Goal: Transaction & Acquisition: Purchase product/service

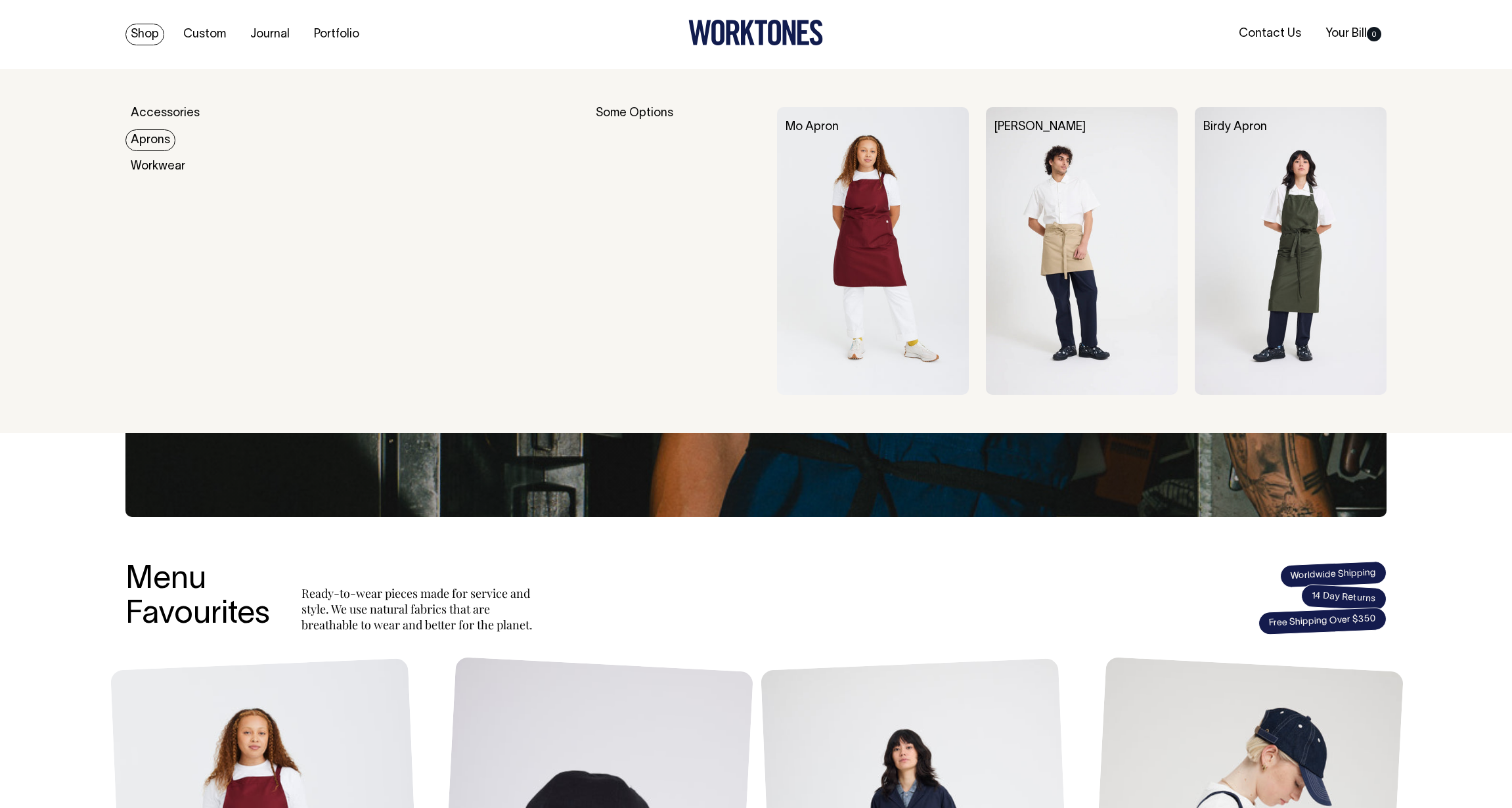
click at [140, 135] on link "Aprons" at bounding box center [151, 140] width 50 height 22
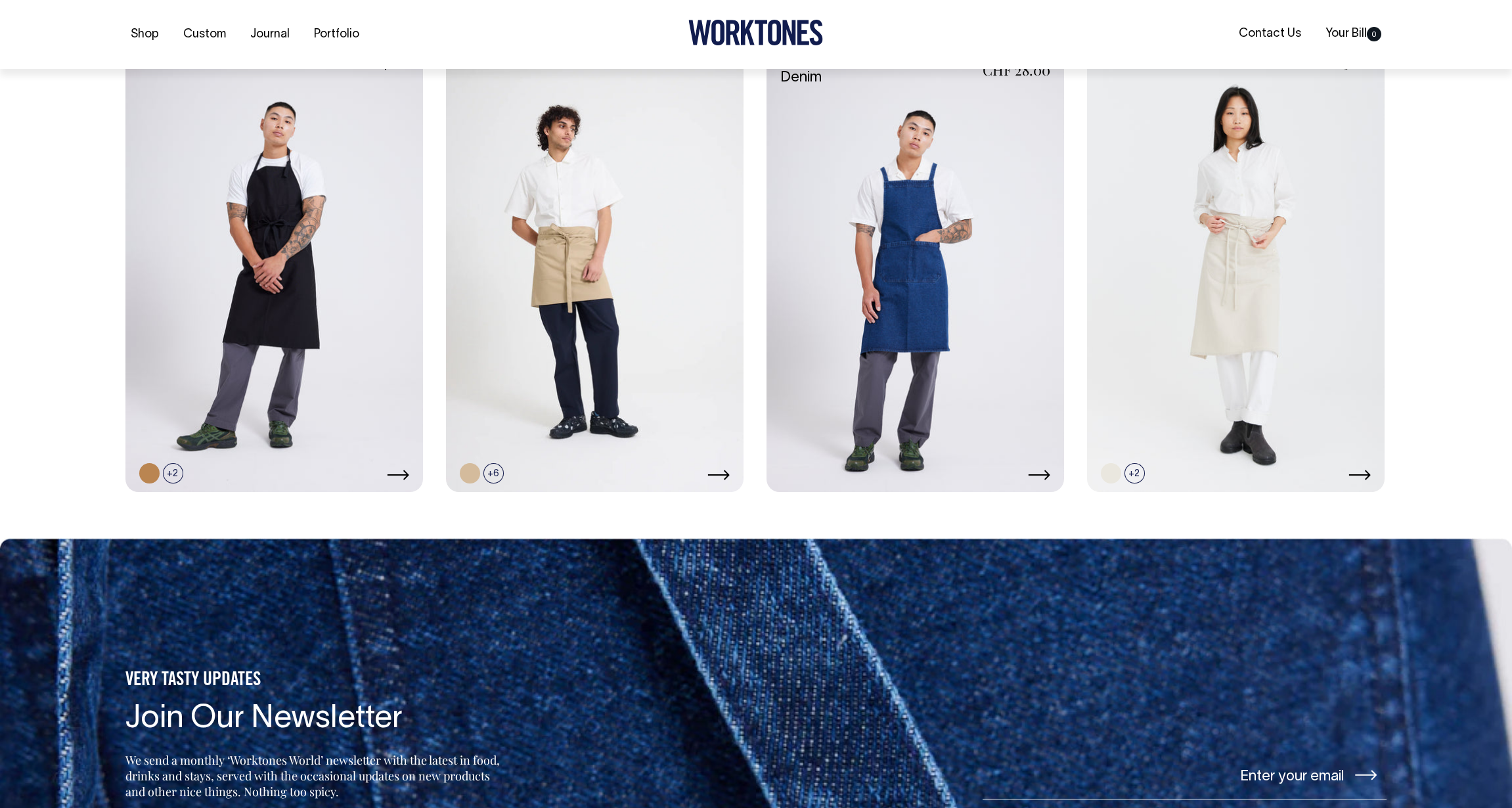
scroll to position [830, 0]
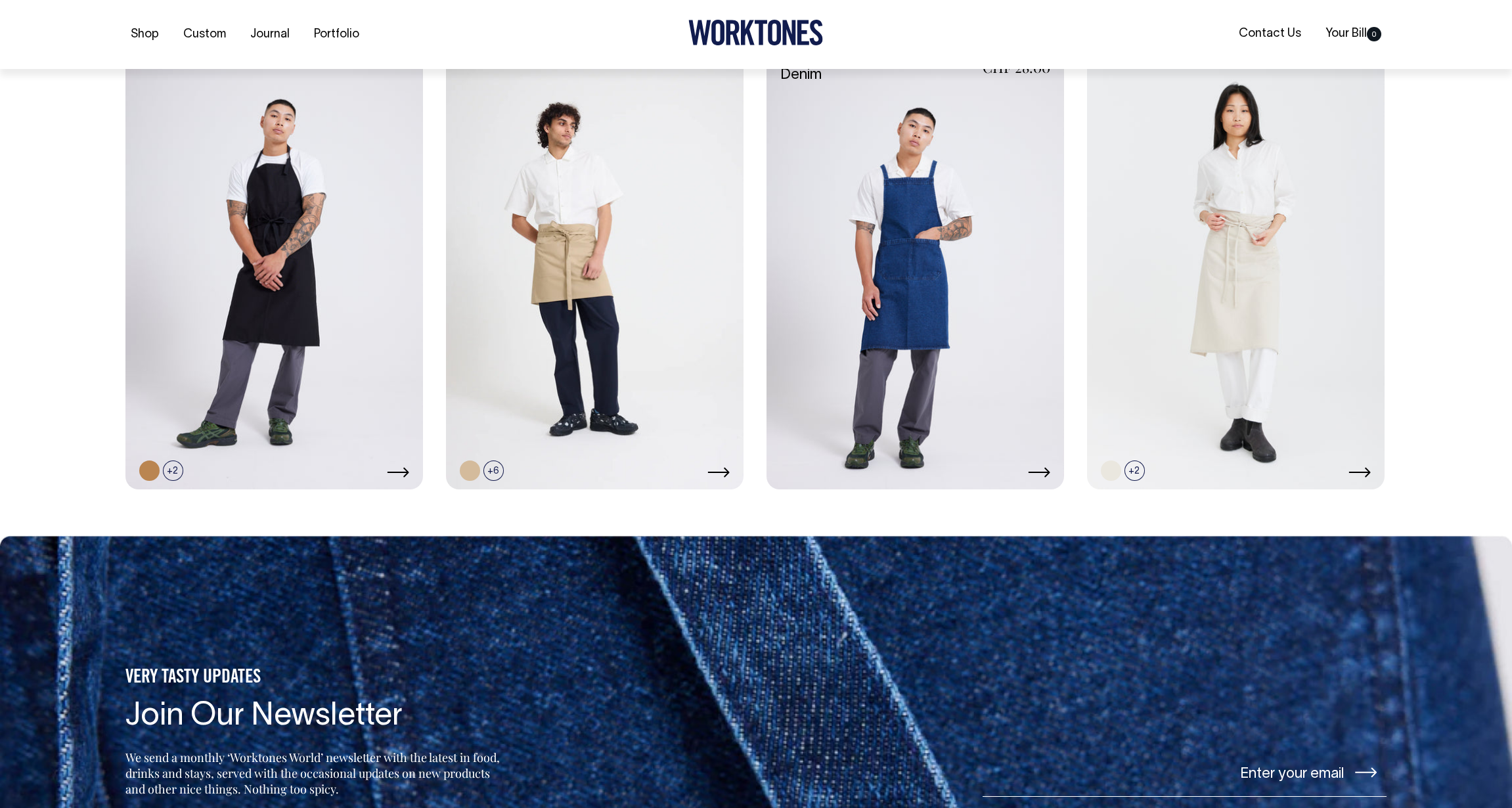
click at [933, 303] on link at bounding box center [915, 266] width 297 height 446
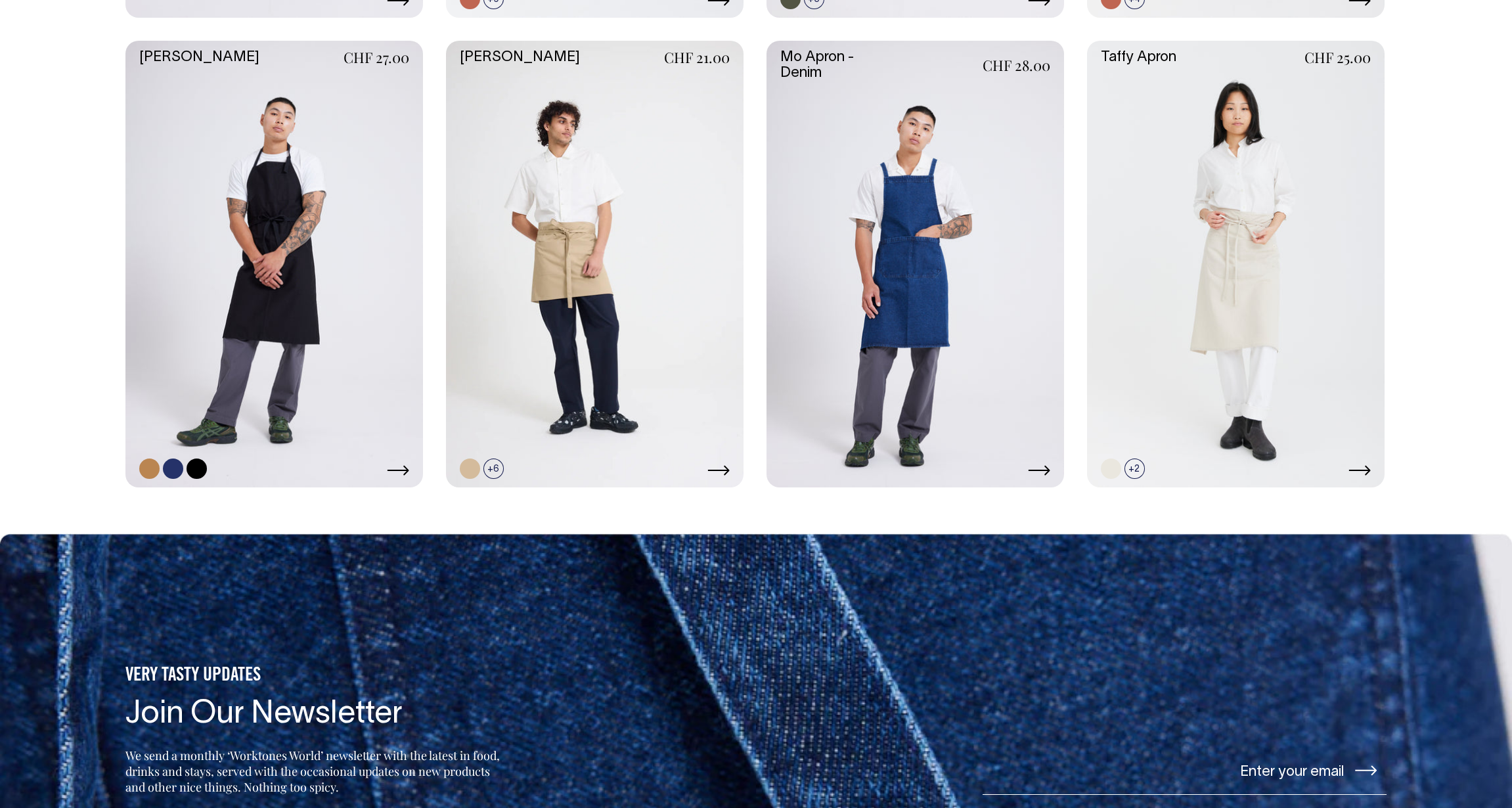
click at [351, 246] on link at bounding box center [274, 264] width 297 height 446
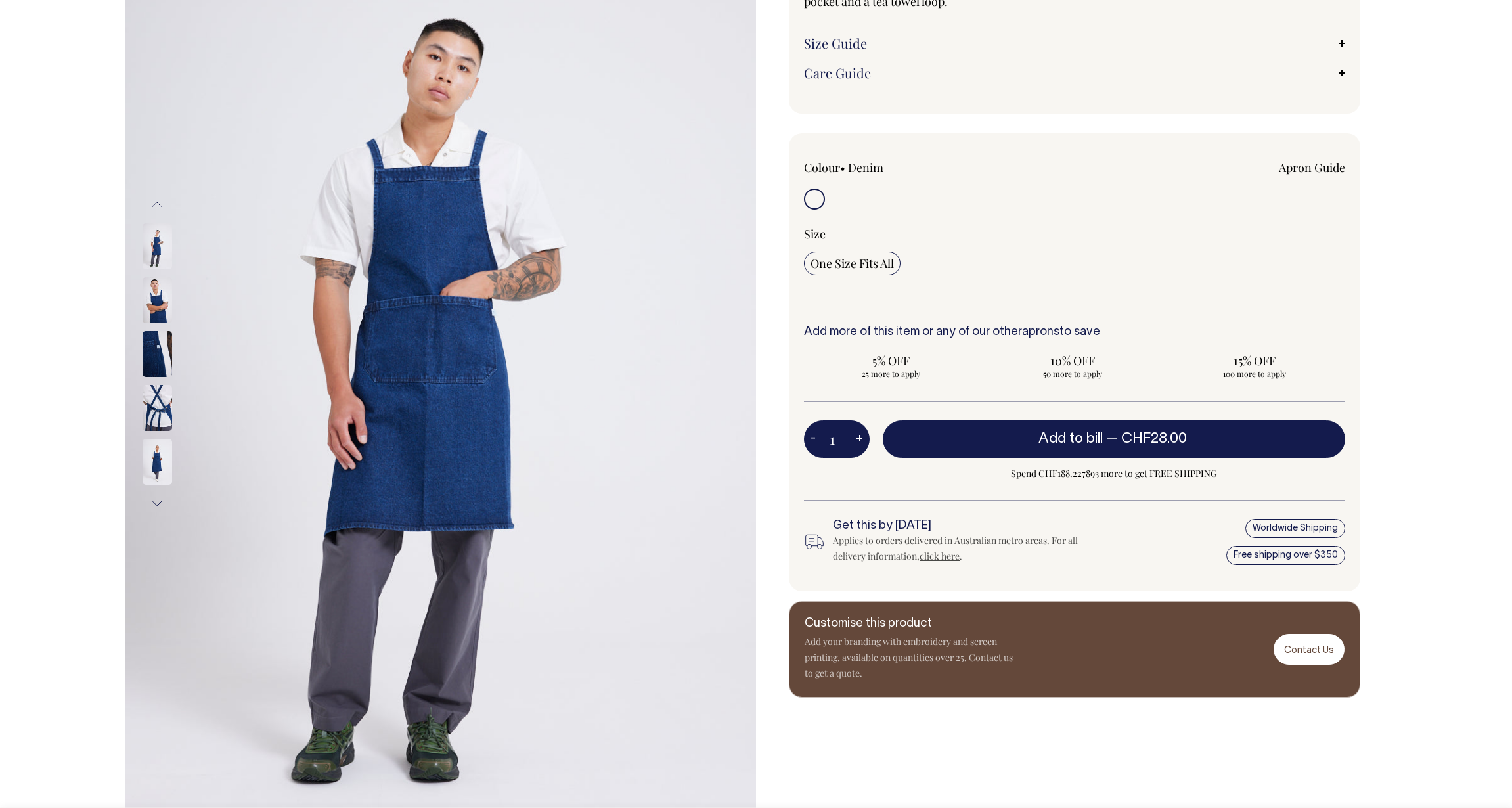
scroll to position [188, 0]
click at [158, 316] on img at bounding box center [157, 299] width 29 height 46
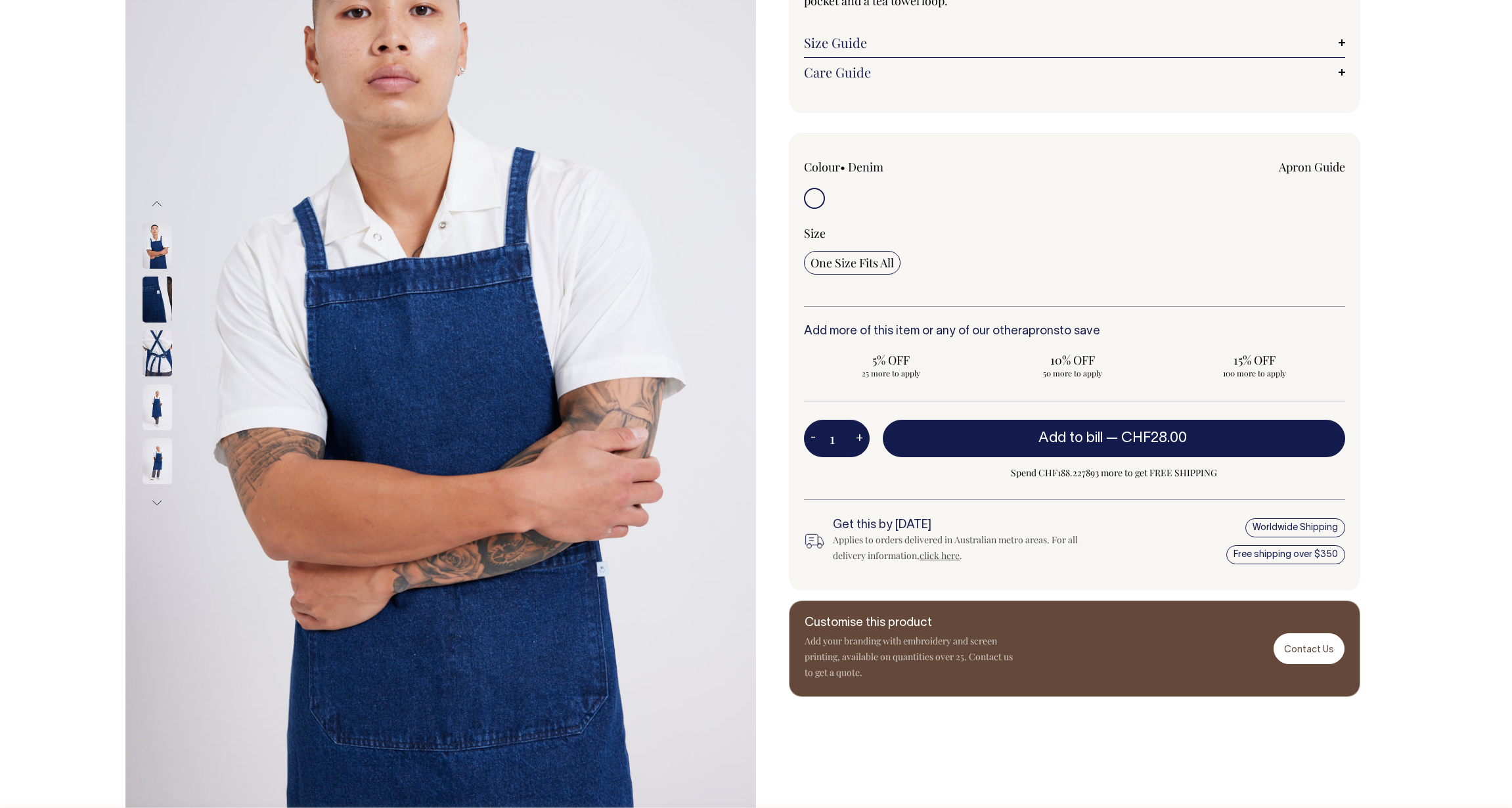
click at [160, 346] on img at bounding box center [157, 353] width 29 height 46
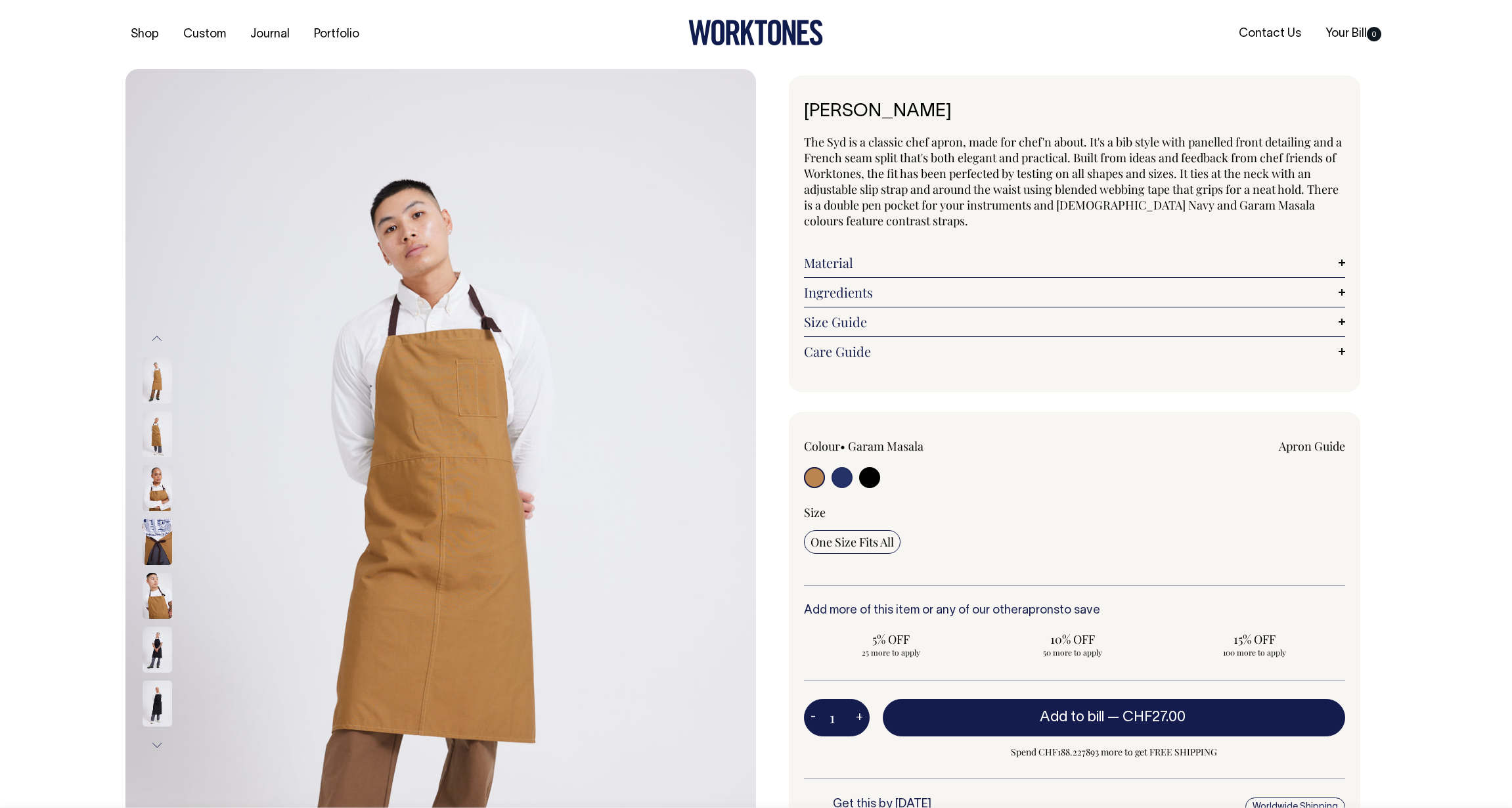
click at [159, 434] on img at bounding box center [157, 434] width 29 height 46
